Goal: Find contact information: Find contact information

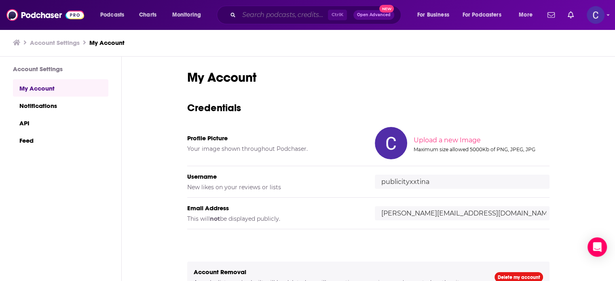
click at [293, 19] on input "Search podcasts, credits, & more..." at bounding box center [283, 14] width 89 height 13
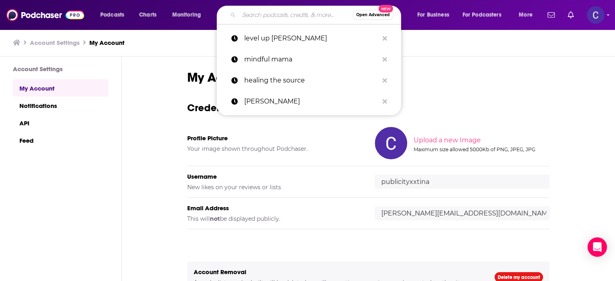
paste input "The Art of Feminine Business with Julie Foucht"
type input "The Art of Feminine Business with Julie Foucht"
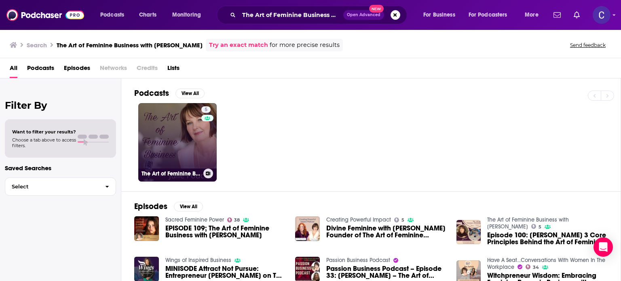
click at [196, 143] on link "5 The Art of Feminine Business with Julie Foucht" at bounding box center [177, 142] width 78 height 78
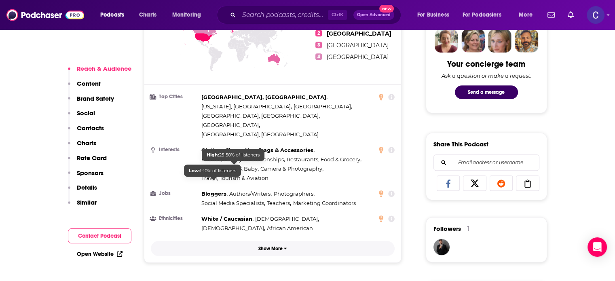
scroll to position [647, 0]
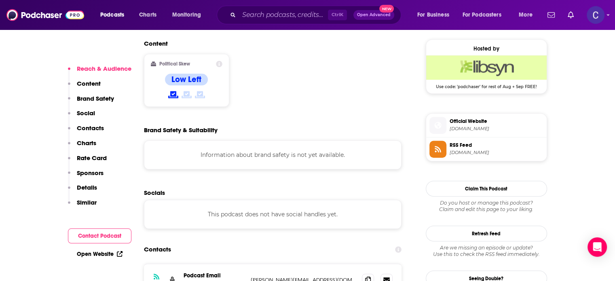
click at [90, 202] on p "Similar" at bounding box center [87, 203] width 20 height 8
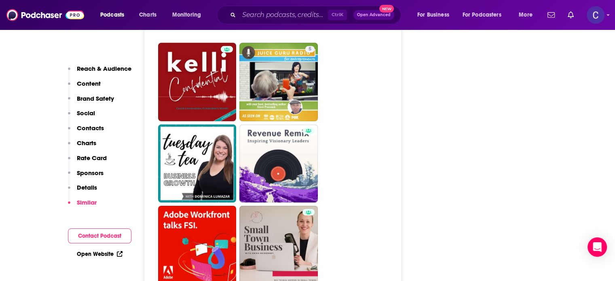
scroll to position [2331, 0]
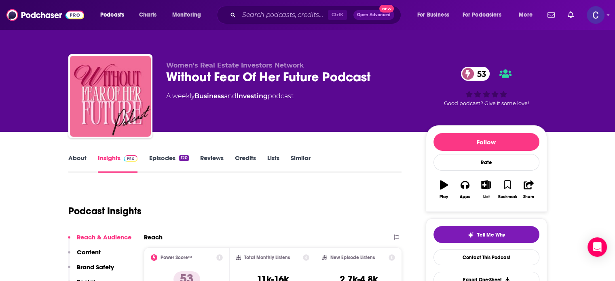
click at [77, 159] on link "About" at bounding box center [77, 163] width 18 height 19
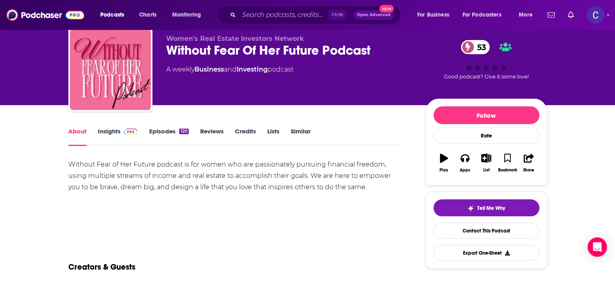
scroll to position [40, 0]
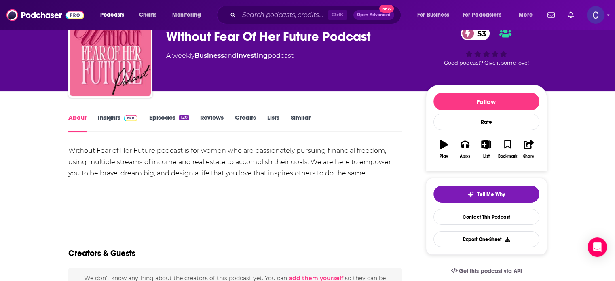
click at [167, 115] on link "Episodes 120" at bounding box center [169, 123] width 40 height 19
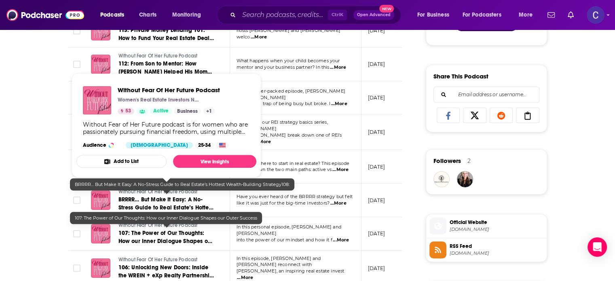
scroll to position [485, 0]
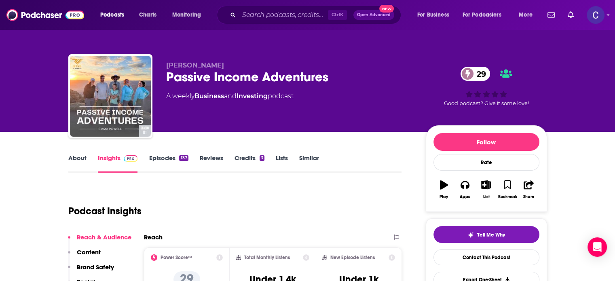
click at [81, 162] on link "About" at bounding box center [77, 163] width 18 height 19
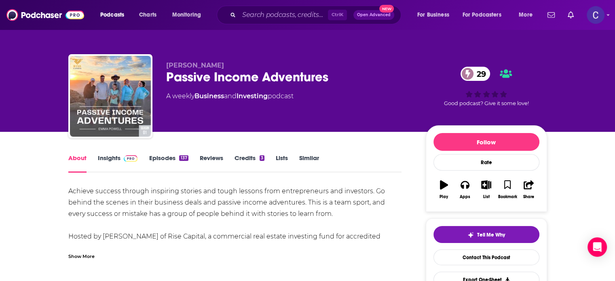
click at [171, 161] on link "Episodes 137" at bounding box center [168, 163] width 39 height 19
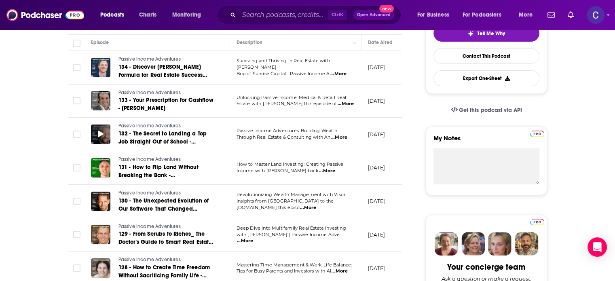
scroll to position [243, 0]
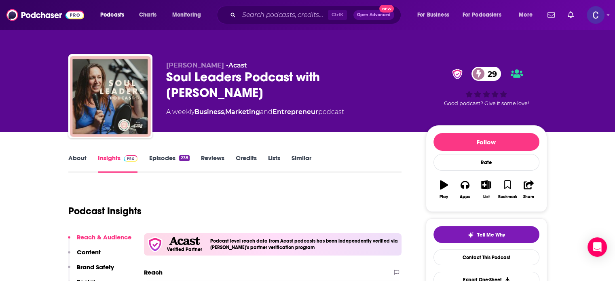
click at [73, 154] on link "About" at bounding box center [77, 163] width 18 height 19
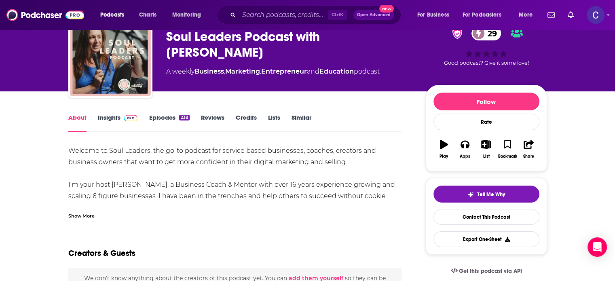
scroll to position [81, 0]
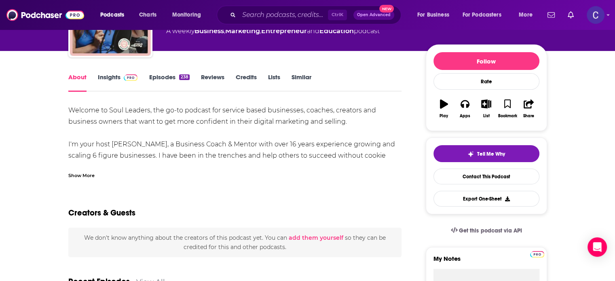
click at [77, 175] on div "Show More" at bounding box center [81, 175] width 26 height 8
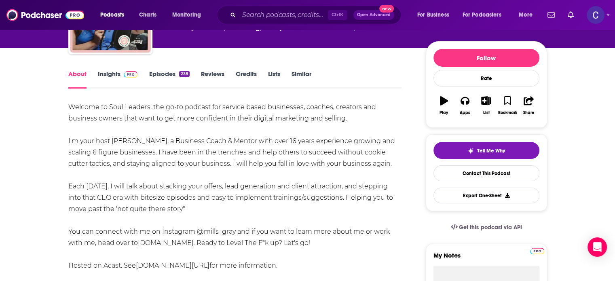
scroll to position [40, 0]
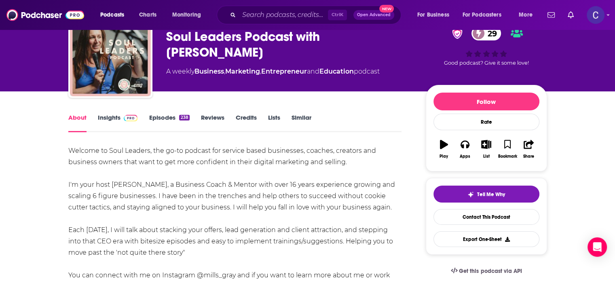
click at [163, 118] on link "Episodes 238" at bounding box center [169, 123] width 40 height 19
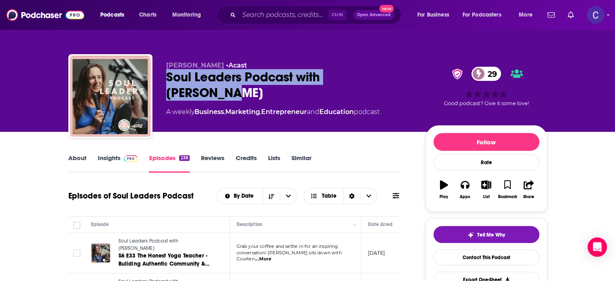
drag, startPoint x: 167, startPoint y: 78, endPoint x: 383, endPoint y: 72, distance: 216.4
click at [383, 72] on div "Soul Leaders Podcast with Mills Gray 29" at bounding box center [289, 85] width 247 height 32
copy h2 "Soul Leaders Podcast with Mills Gray"
click at [121, 154] on span at bounding box center [129, 158] width 17 height 8
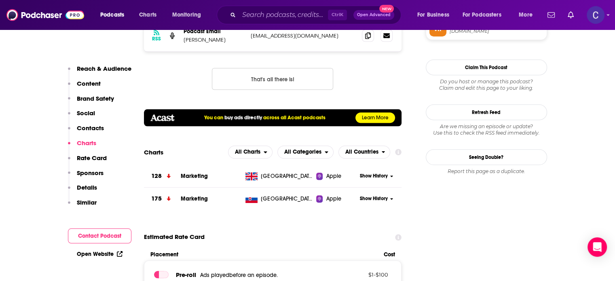
scroll to position [688, 0]
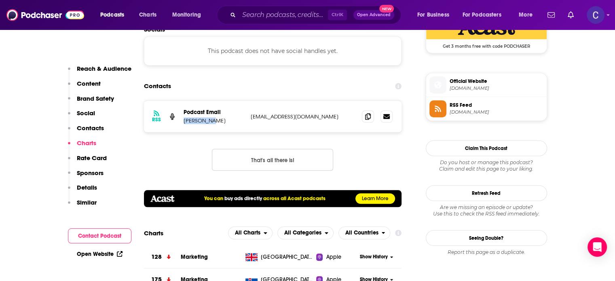
drag, startPoint x: 185, startPoint y: 121, endPoint x: 207, endPoint y: 124, distance: 22.4
click at [207, 124] on p "Mills Gray" at bounding box center [214, 120] width 61 height 7
copy p "Mills Gray"
click at [362, 118] on span at bounding box center [368, 116] width 12 height 12
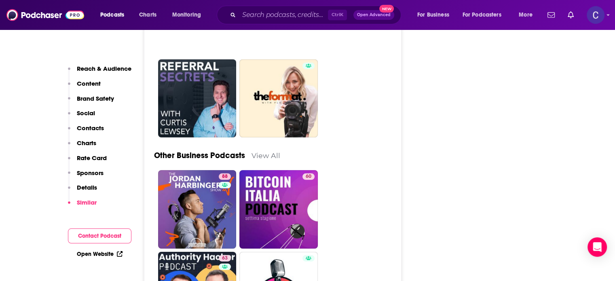
scroll to position [2386, 0]
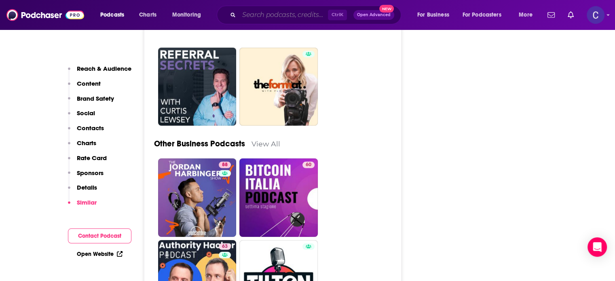
click at [287, 10] on input "Search podcasts, credits, & more..." at bounding box center [283, 14] width 89 height 13
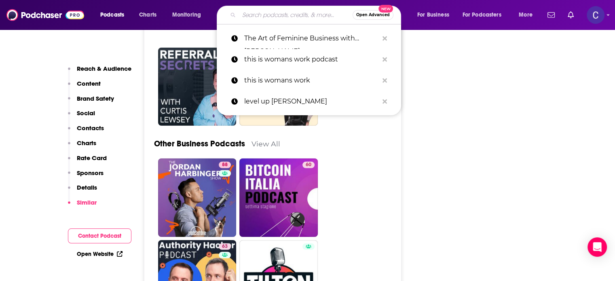
paste input "Working Hard with [PERSON_NAME]"
type input "Working Hard with [PERSON_NAME]"
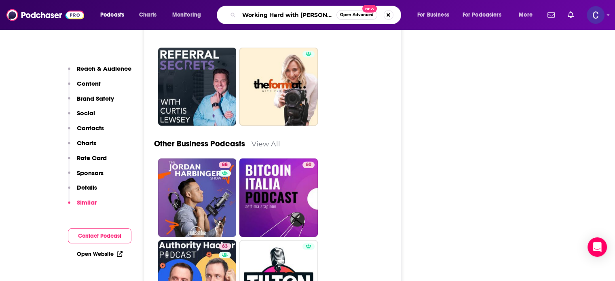
scroll to position [0, 13]
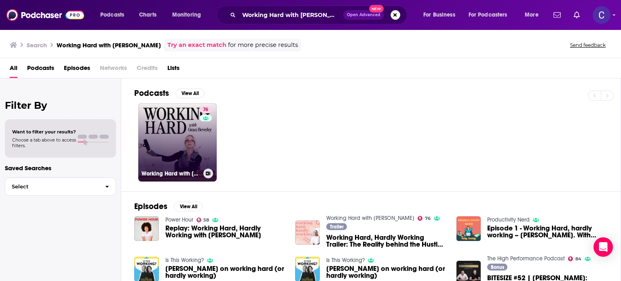
click at [182, 140] on link "76 Working Hard with Grace Beverley" at bounding box center [177, 142] width 78 height 78
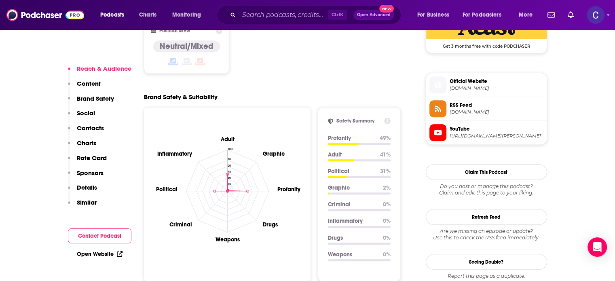
scroll to position [890, 0]
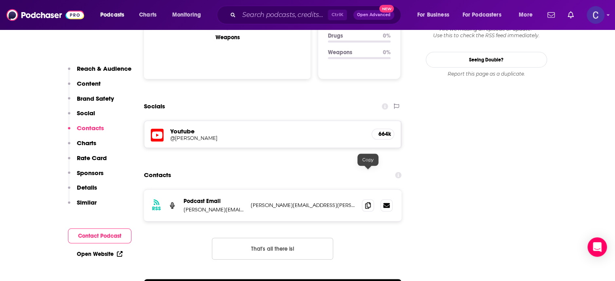
drag, startPoint x: 370, startPoint y: 172, endPoint x: 461, endPoint y: 174, distance: 91.0
click at [370, 202] on icon at bounding box center [368, 205] width 6 height 6
click at [269, 15] on input "Search podcasts, credits, & more..." at bounding box center [283, 14] width 89 height 13
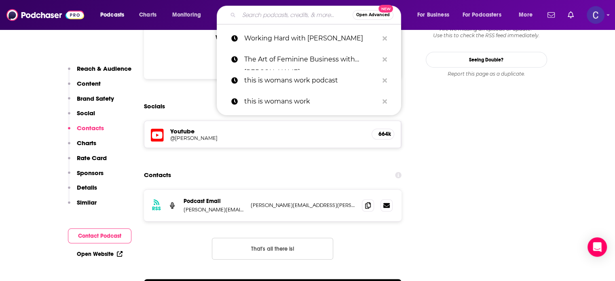
paste input "[DEMOGRAPHIC_DATA] Who Launch"
type input "[DEMOGRAPHIC_DATA] Who Launch"
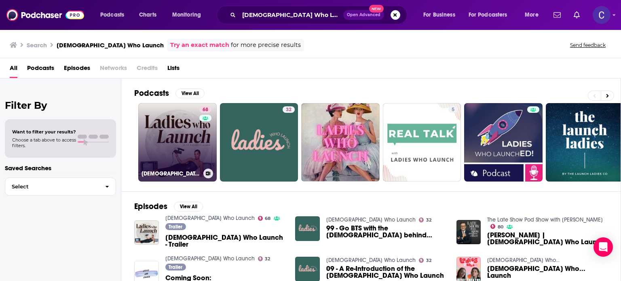
click at [158, 131] on link "68 Ladies Who Launch" at bounding box center [177, 142] width 78 height 78
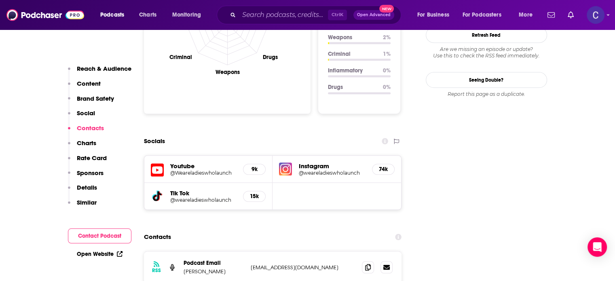
scroll to position [930, 0]
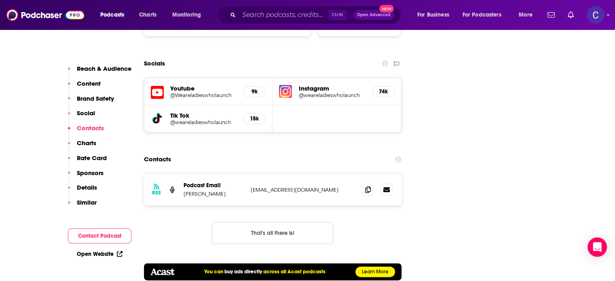
drag, startPoint x: 182, startPoint y: 165, endPoint x: 226, endPoint y: 167, distance: 43.3
click at [226, 174] on div "RSS Podcast Email Rochelle Humes info+6762dca9d9cd65ec1eb4ee70@mg-eu.acast.com …" at bounding box center [273, 190] width 258 height 32
copy p "Rochelle Humes"
click at [367, 186] on icon at bounding box center [368, 189] width 6 height 6
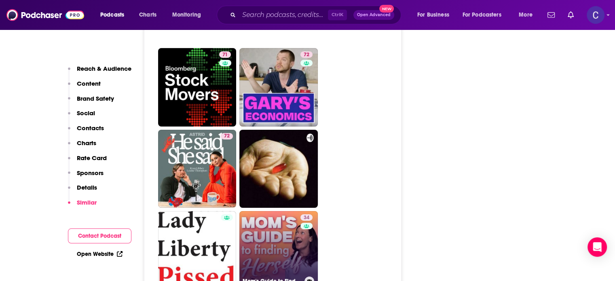
scroll to position [2710, 0]
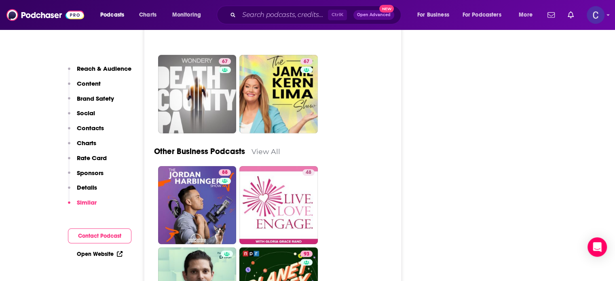
scroll to position [2386, 0]
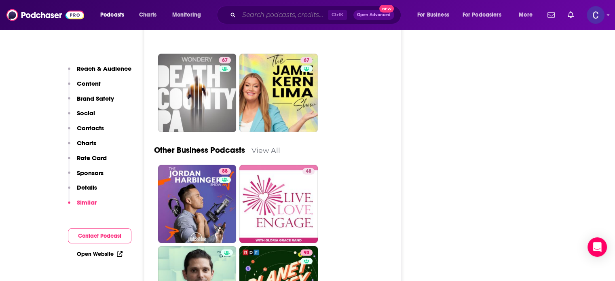
click at [284, 12] on input "Search podcasts, credits, & more..." at bounding box center [283, 14] width 89 height 13
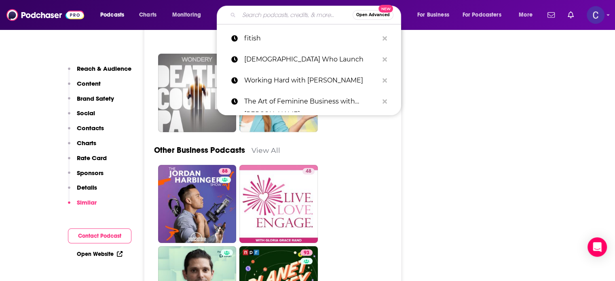
click at [286, 17] on input "Search podcasts, credits, & more..." at bounding box center [296, 14] width 114 height 13
paste input "Inner Business with [PERSON_NAME]"
type input "Inner Business with [PERSON_NAME]"
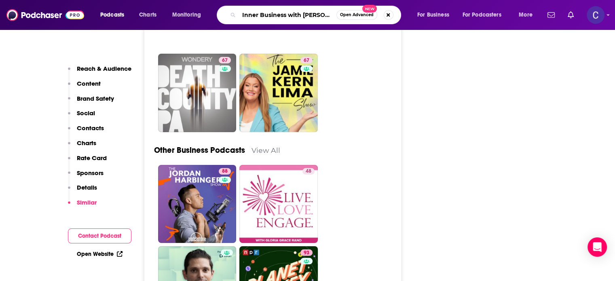
scroll to position [0, 24]
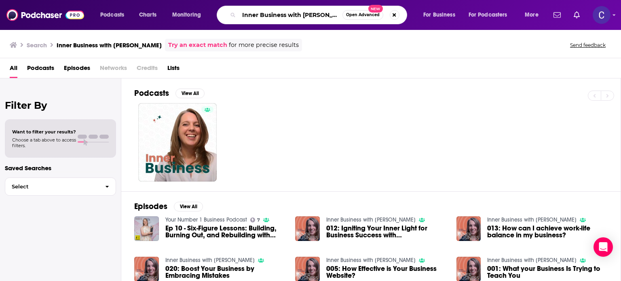
click at [242, 14] on input "Inner Business with [PERSON_NAME]" at bounding box center [291, 14] width 104 height 13
drag, startPoint x: 242, startPoint y: 14, endPoint x: 415, endPoint y: 19, distance: 173.6
click at [415, 19] on div "Podcasts Charts Monitoring Inner Business with [PERSON_NAME] Open Advanced New …" at bounding box center [321, 15] width 452 height 19
paste input "Secrets of a Soulpreneur"
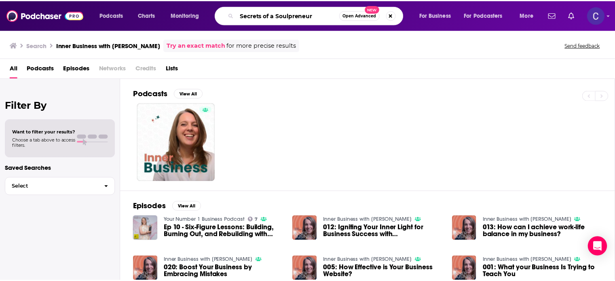
scroll to position [0, 0]
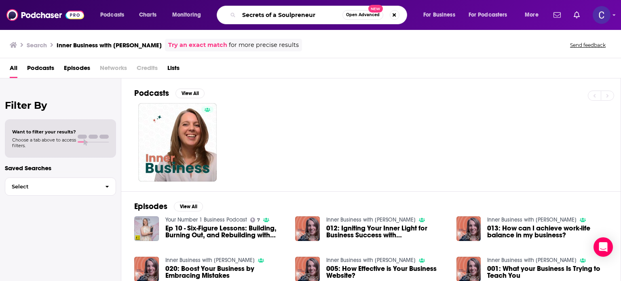
type input "Secrets of a Soulpreneur"
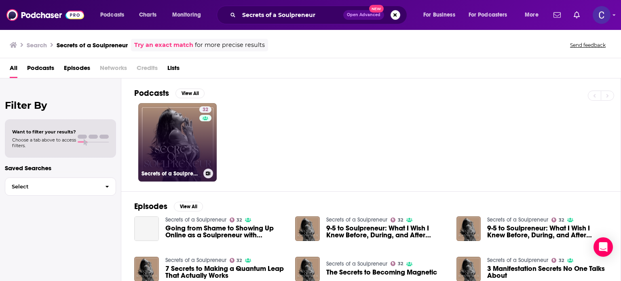
click at [175, 144] on link "32 Secrets of a Soulpreneur" at bounding box center [177, 142] width 78 height 78
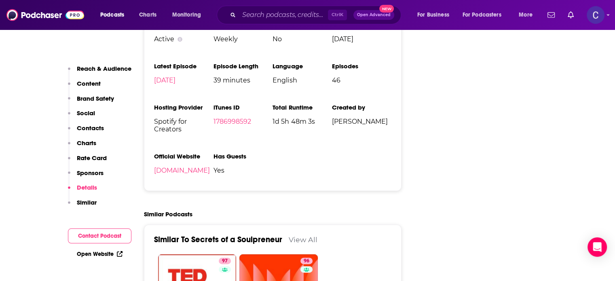
scroll to position [1052, 0]
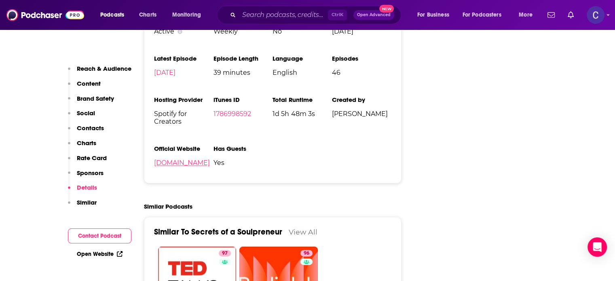
click at [204, 166] on link "[DOMAIN_NAME]" at bounding box center [182, 163] width 56 height 8
